Goal: Information Seeking & Learning: Find specific fact

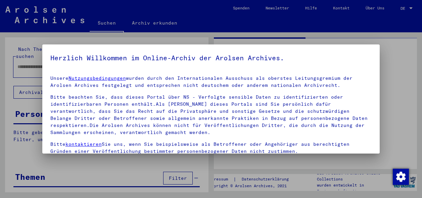
type input "********"
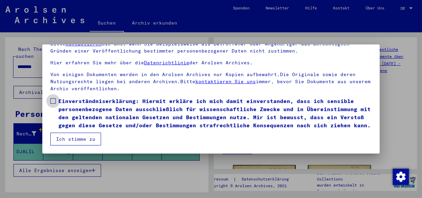
click at [54, 98] on span at bounding box center [52, 100] width 5 height 5
click at [77, 135] on button "Ich stimme zu" at bounding box center [75, 138] width 51 height 13
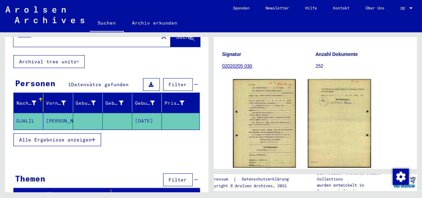
scroll to position [112, 0]
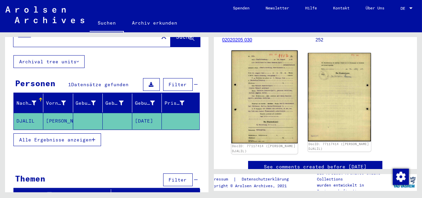
click at [245, 86] on img at bounding box center [265, 96] width 66 height 93
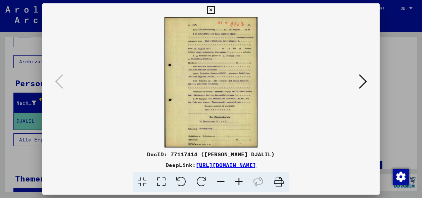
click at [241, 181] on icon at bounding box center [240, 181] width 18 height 20
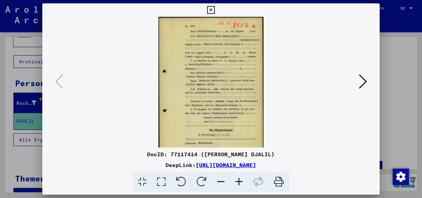
click at [240, 179] on icon at bounding box center [240, 181] width 18 height 20
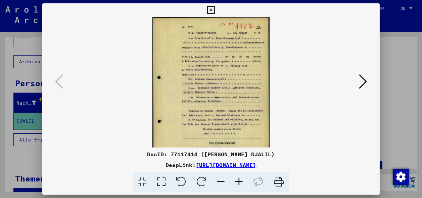
click at [240, 178] on icon at bounding box center [240, 181] width 18 height 20
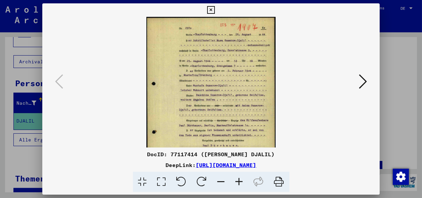
click at [240, 178] on icon at bounding box center [240, 181] width 18 height 20
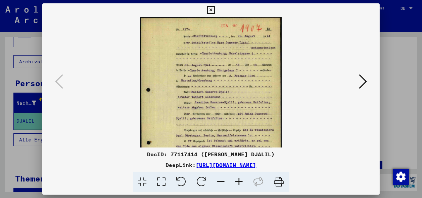
click at [240, 178] on icon at bounding box center [240, 181] width 18 height 20
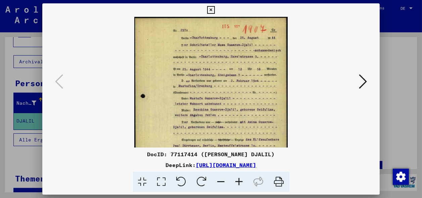
click at [240, 178] on icon at bounding box center [240, 181] width 18 height 20
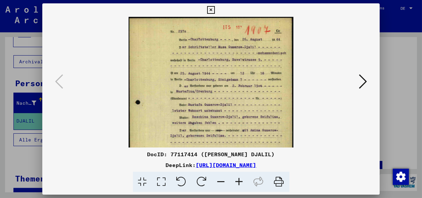
click at [240, 178] on icon at bounding box center [240, 181] width 18 height 20
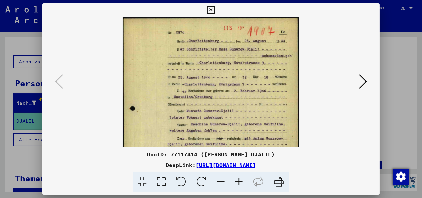
click at [240, 178] on icon at bounding box center [240, 181] width 18 height 20
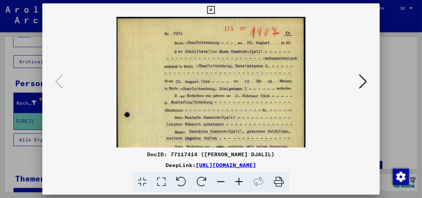
click at [240, 178] on icon at bounding box center [240, 181] width 18 height 20
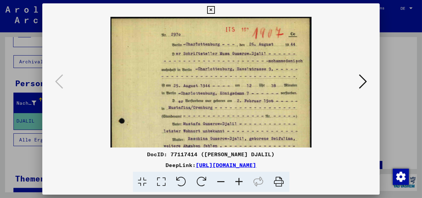
click at [240, 178] on icon at bounding box center [240, 181] width 18 height 20
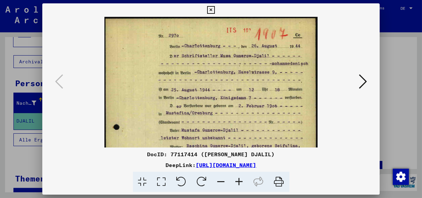
click at [240, 178] on icon at bounding box center [240, 181] width 18 height 20
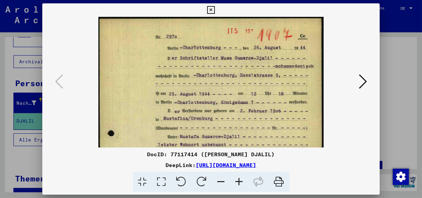
click at [240, 178] on icon at bounding box center [240, 181] width 18 height 20
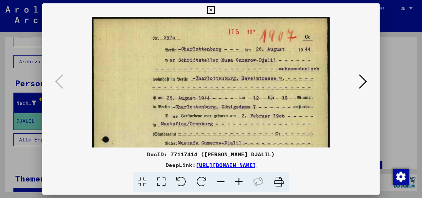
click at [240, 178] on icon at bounding box center [240, 181] width 18 height 20
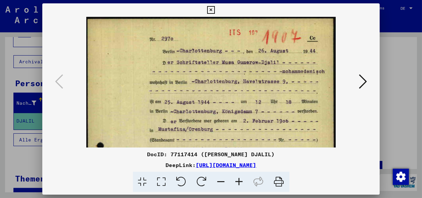
click at [240, 178] on icon at bounding box center [240, 181] width 18 height 20
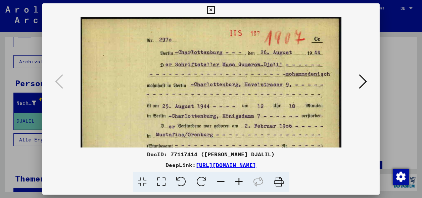
click at [240, 178] on icon at bounding box center [240, 181] width 18 height 20
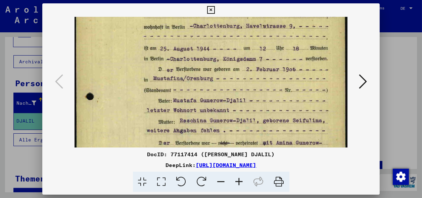
drag, startPoint x: 244, startPoint y: 96, endPoint x: 234, endPoint y: 30, distance: 66.6
click at [234, 30] on img at bounding box center [212, 146] width 274 height 382
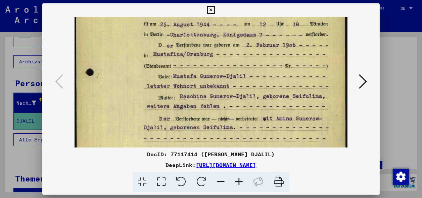
scroll to position [87, 0]
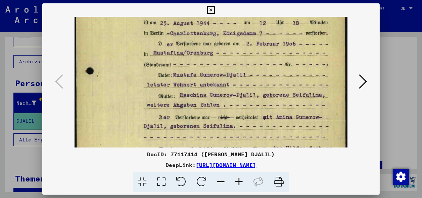
drag, startPoint x: 231, startPoint y: 91, endPoint x: 228, endPoint y: 63, distance: 28.4
click at [228, 63] on img at bounding box center [212, 121] width 274 height 382
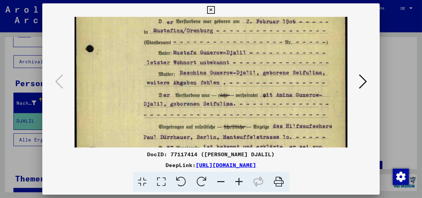
drag, startPoint x: 228, startPoint y: 86, endPoint x: 226, endPoint y: 73, distance: 12.5
click at [227, 61] on img at bounding box center [212, 99] width 274 height 382
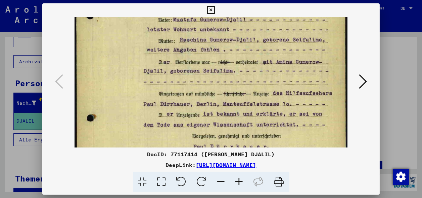
scroll to position [142, 0]
drag, startPoint x: 226, startPoint y: 88, endPoint x: 225, endPoint y: 53, distance: 35.7
click at [225, 53] on img at bounding box center [212, 65] width 274 height 382
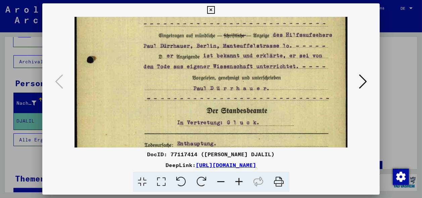
drag, startPoint x: 272, startPoint y: 106, endPoint x: 265, endPoint y: 44, distance: 62.2
click at [265, 43] on img at bounding box center [212, 8] width 274 height 382
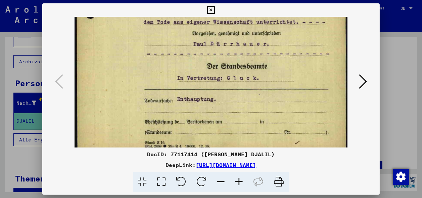
scroll to position [252, 0]
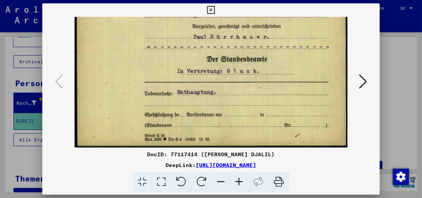
drag, startPoint x: 289, startPoint y: 119, endPoint x: 290, endPoint y: 66, distance: 53.4
click at [363, 82] on icon at bounding box center [363, 81] width 8 height 16
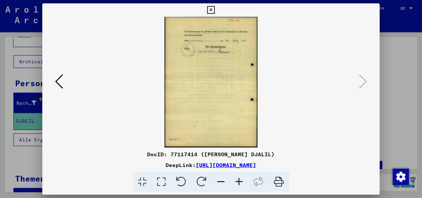
click at [239, 179] on icon at bounding box center [240, 181] width 18 height 20
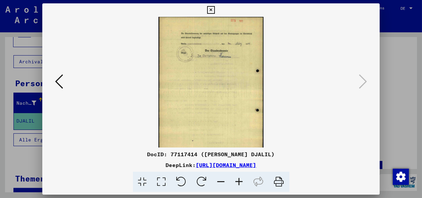
click at [239, 177] on icon at bounding box center [240, 181] width 18 height 20
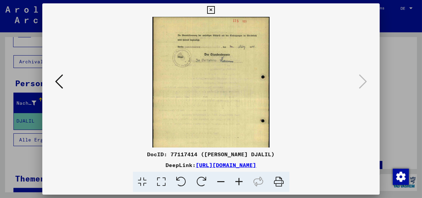
click at [239, 177] on icon at bounding box center [240, 181] width 18 height 20
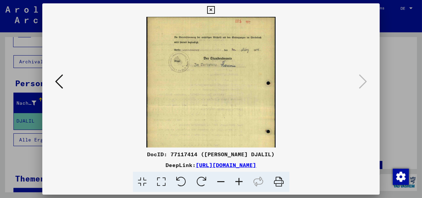
click at [239, 177] on icon at bounding box center [240, 181] width 18 height 20
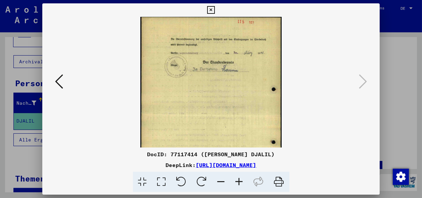
click at [239, 177] on icon at bounding box center [240, 181] width 18 height 20
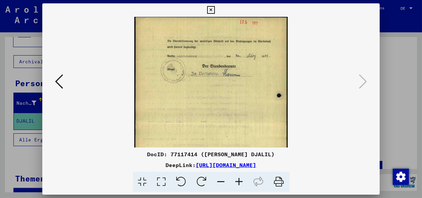
click at [239, 177] on icon at bounding box center [240, 181] width 18 height 20
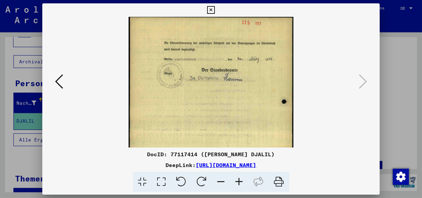
click at [239, 177] on icon at bounding box center [240, 181] width 18 height 20
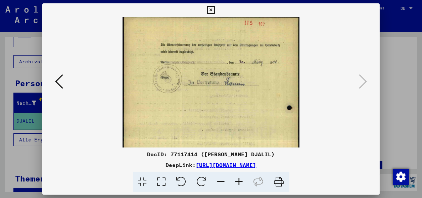
click at [215, 12] on icon at bounding box center [211, 10] width 8 height 8
